Goal: Information Seeking & Learning: Understand process/instructions

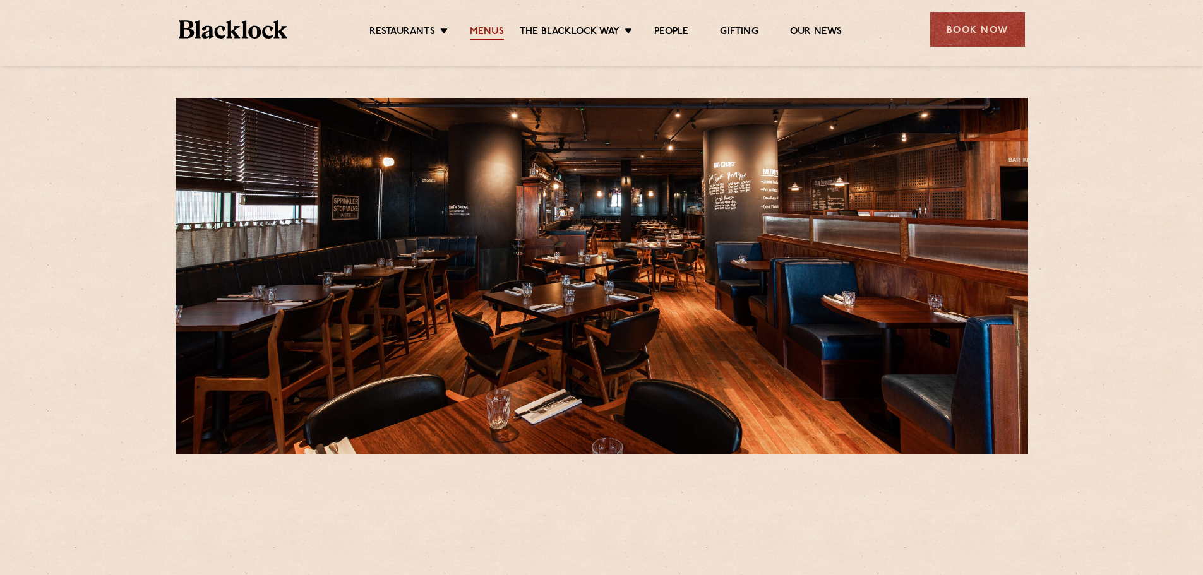
click at [489, 35] on link "Menus" at bounding box center [487, 33] width 34 height 14
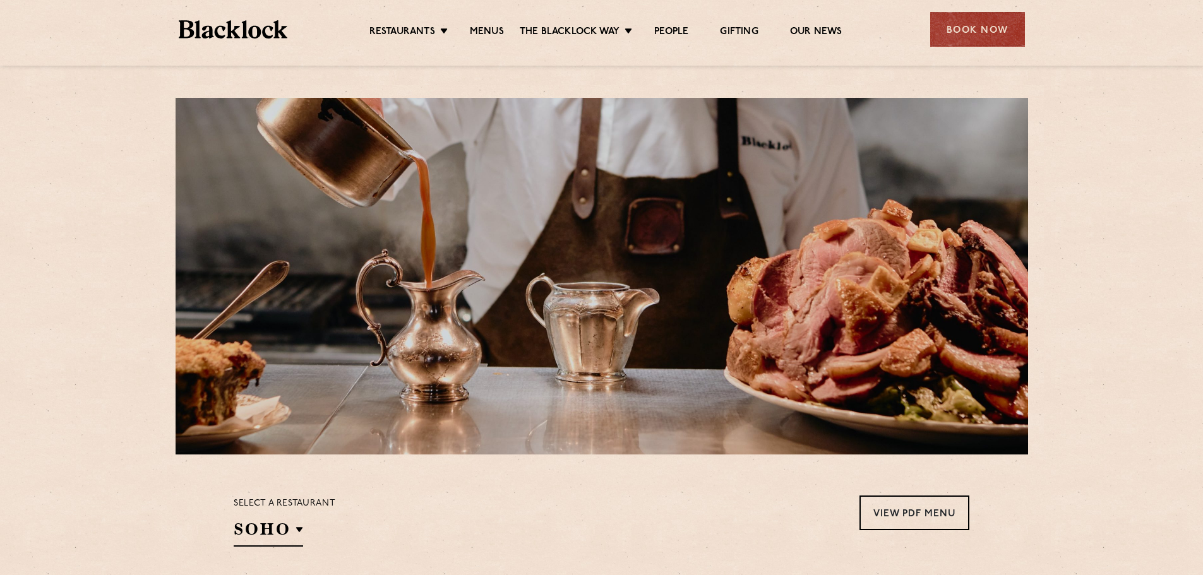
click at [1115, 477] on section "Select a restaurant SOHO Soho Birmingham City Shoreditch Covent Garden Canary W…" at bounding box center [601, 520] width 1203 height 130
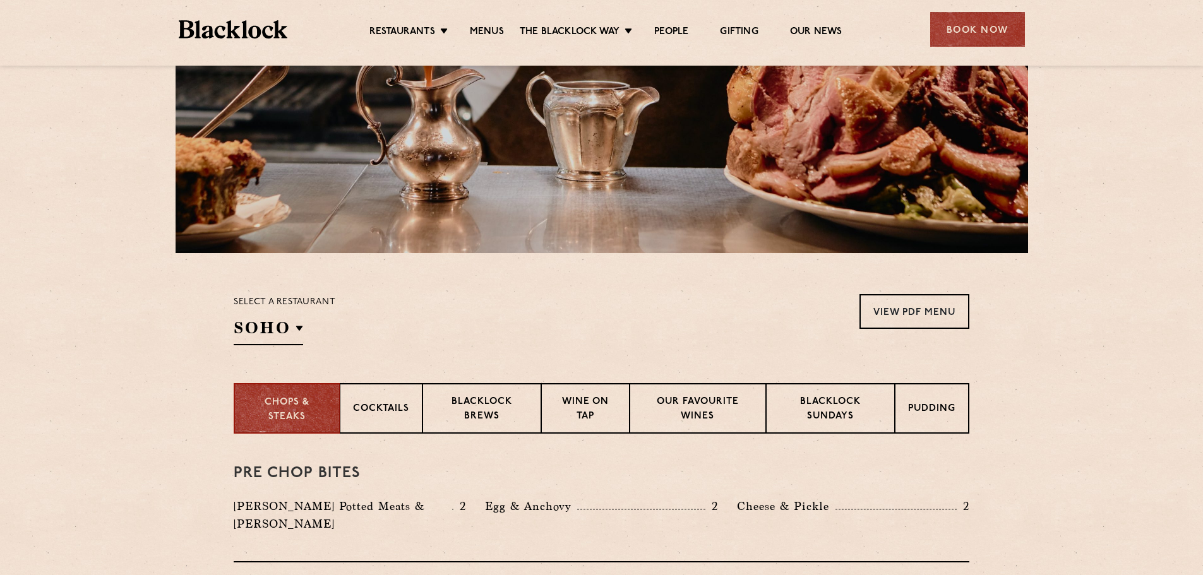
scroll to position [379, 0]
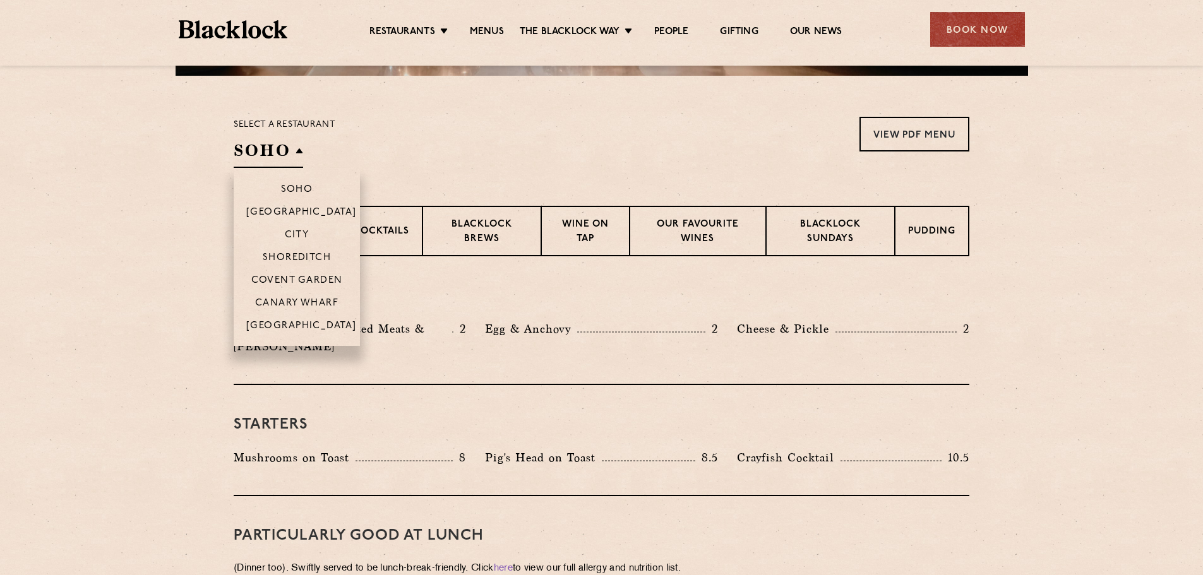
click at [294, 148] on h2 "SOHO" at bounding box center [268, 154] width 69 height 28
click at [299, 301] on p "Canary Wharf" at bounding box center [296, 304] width 83 height 13
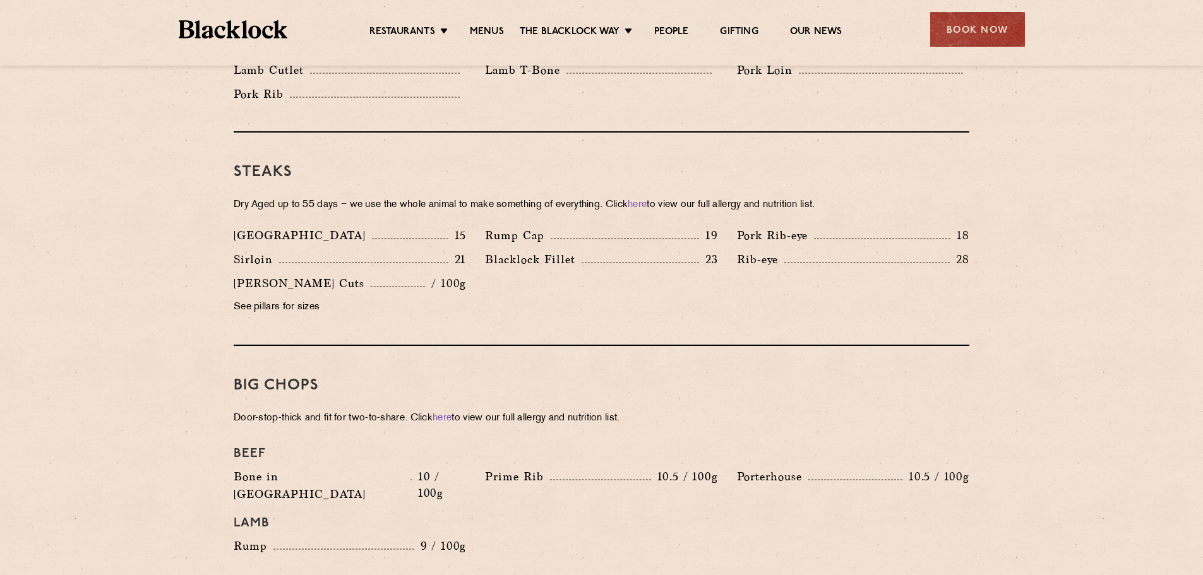
scroll to position [1074, 0]
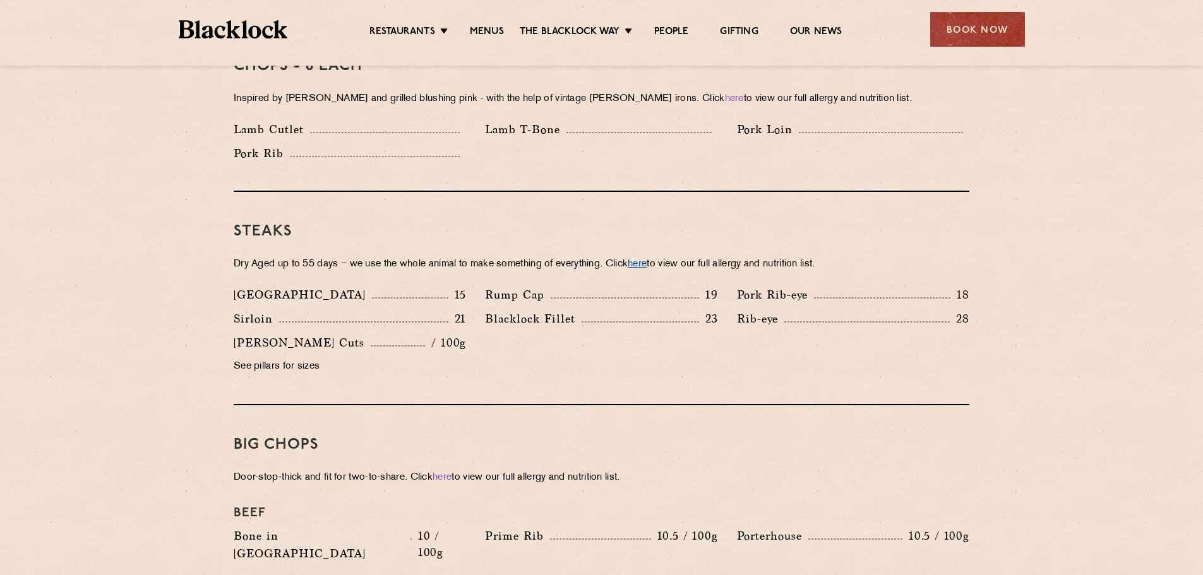
click at [647, 260] on link "here" at bounding box center [637, 264] width 19 height 9
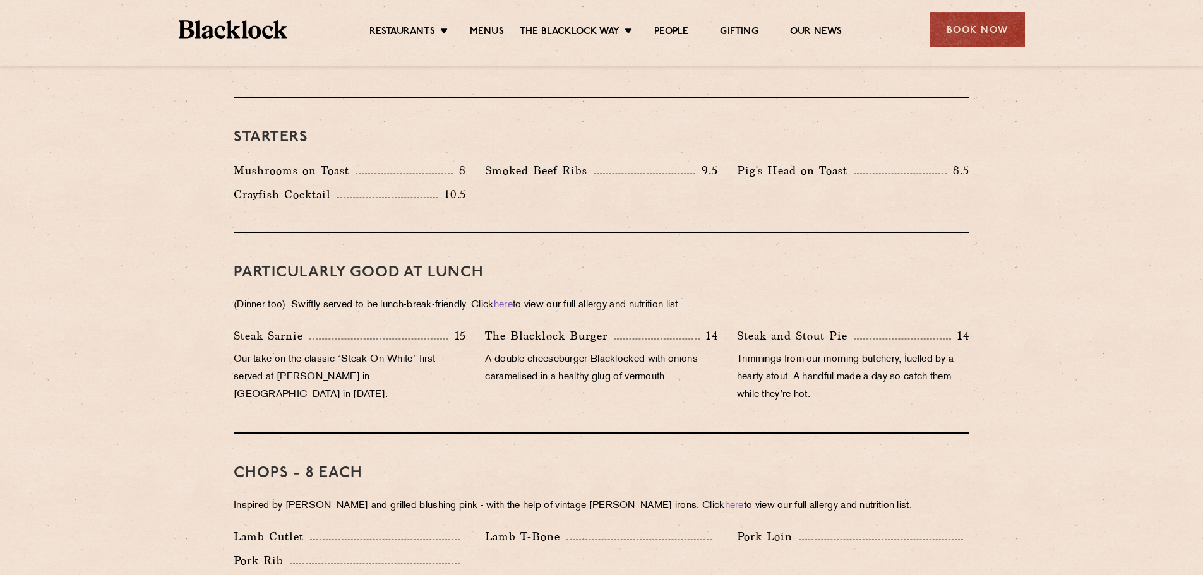
scroll to position [593, 0]
